Goal: Ask a question

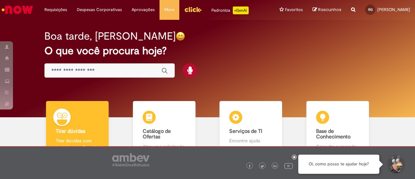
click at [84, 70] on input "Basta digitar aqui" at bounding box center [103, 70] width 104 height 7
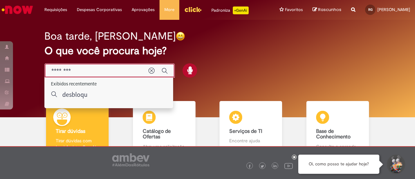
type input "********"
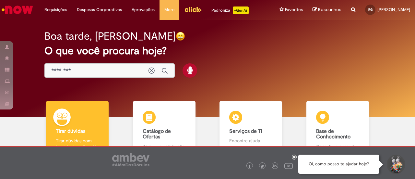
click at [355, 170] on div "Oi, como posso te ajudar hoje?" at bounding box center [338, 163] width 81 height 19
click at [353, 165] on div "Oi, como posso te ajudar hoje?" at bounding box center [338, 163] width 81 height 19
click at [378, 166] on div "Oi, como posso te ajudar hoje?" at bounding box center [338, 163] width 81 height 19
click at [314, 164] on div "Oi, como posso te ajudar hoje?" at bounding box center [338, 163] width 81 height 19
click at [373, 165] on div "Oi, como posso te ajudar hoje?" at bounding box center [338, 163] width 81 height 19
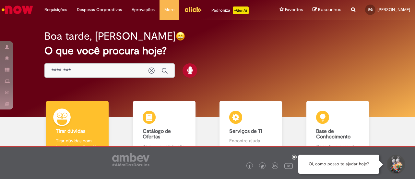
click at [365, 163] on div "Oi, como posso te ajudar hoje?" at bounding box center [338, 163] width 81 height 19
click at [361, 165] on div "Oi, como posso te ajudar hoje?" at bounding box center [338, 163] width 81 height 19
click at [399, 168] on button "Iniciar Conversa de Suporte" at bounding box center [395, 163] width 19 height 19
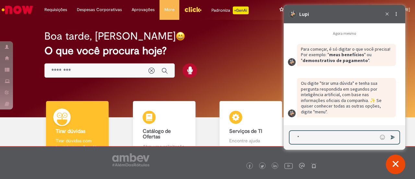
scroll to position [1370, 0]
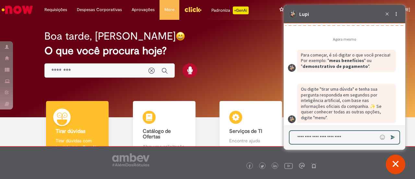
type textarea "**********"
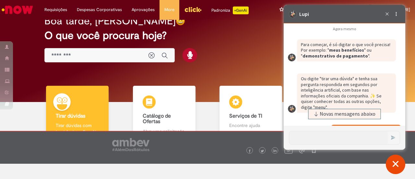
scroll to position [0, 0]
